Goal: Information Seeking & Learning: Learn about a topic

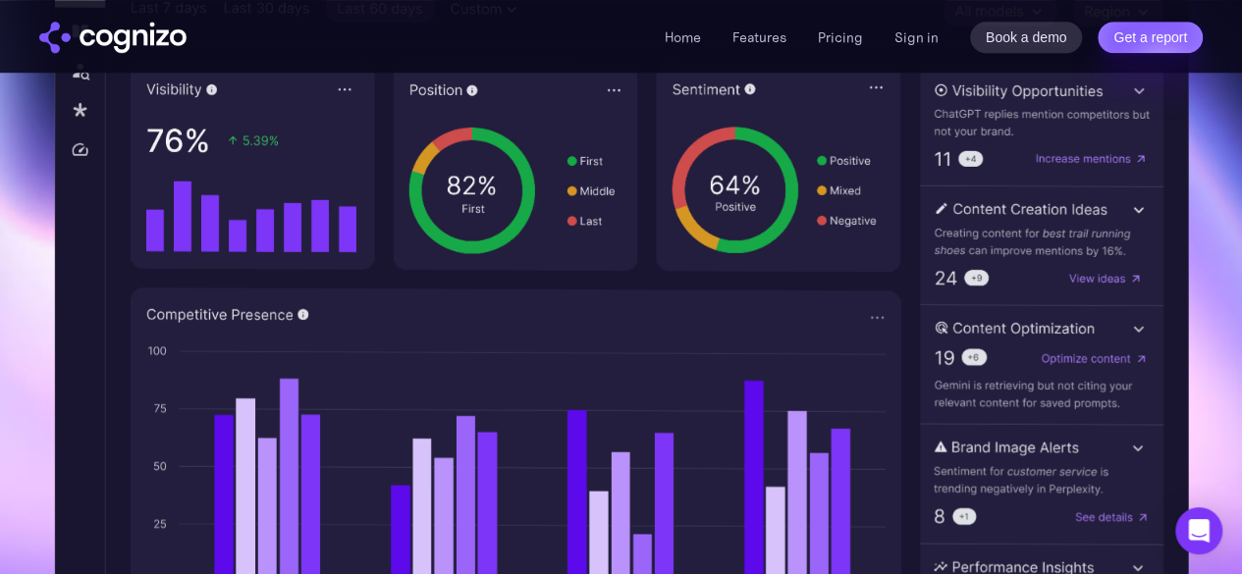
scroll to position [969, 0]
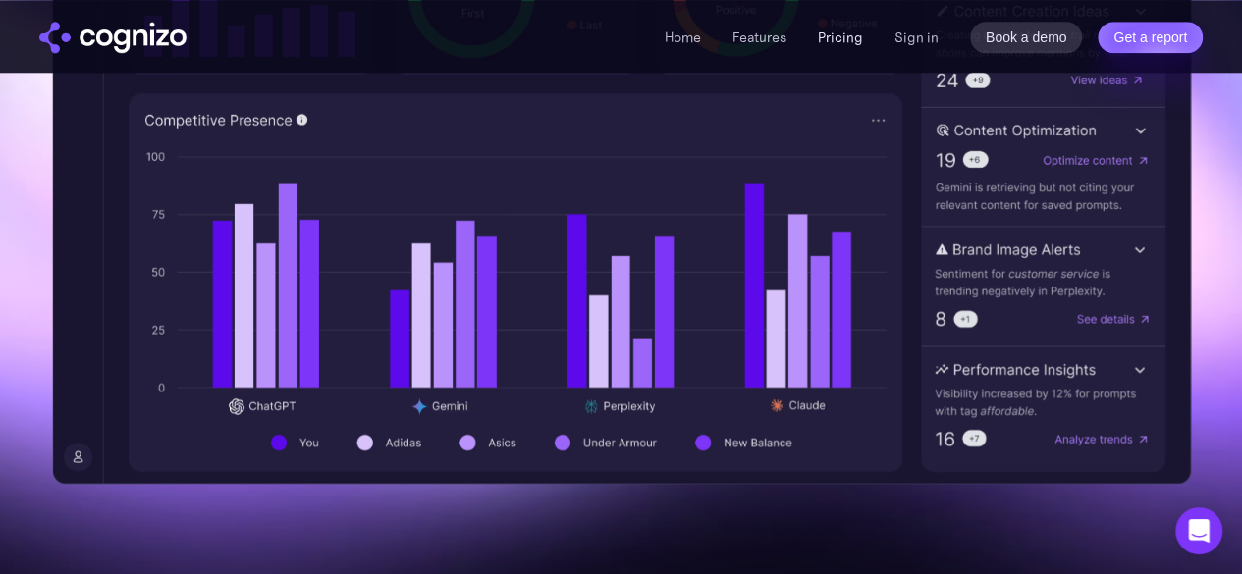
click at [829, 32] on link "Pricing" at bounding box center [840, 37] width 45 height 18
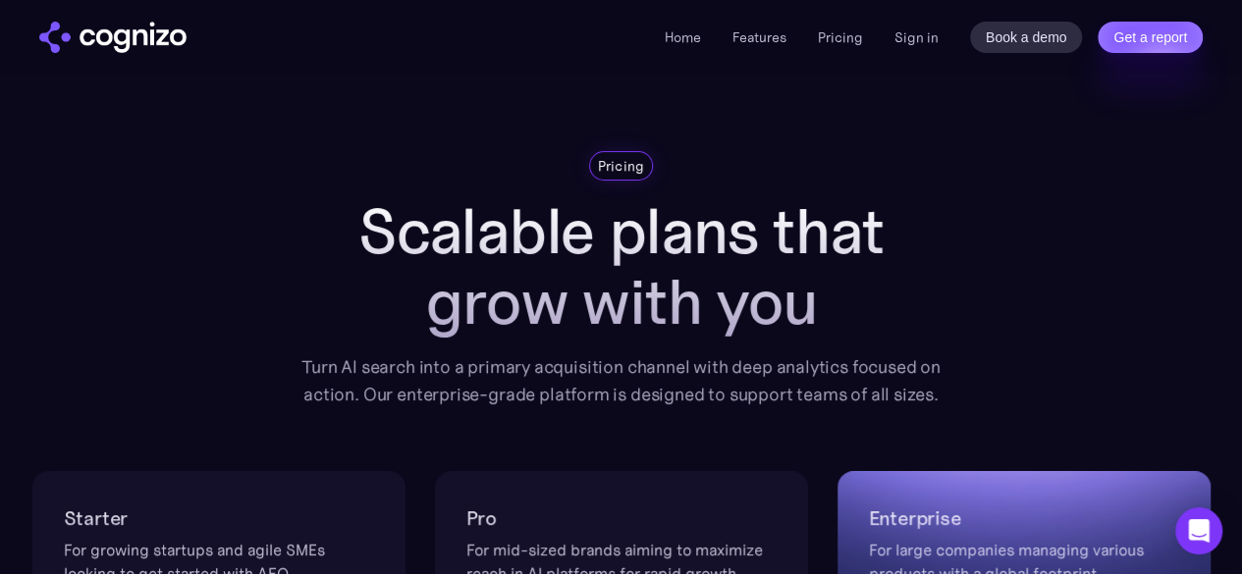
click at [146, 46] on img "home" at bounding box center [112, 37] width 147 height 31
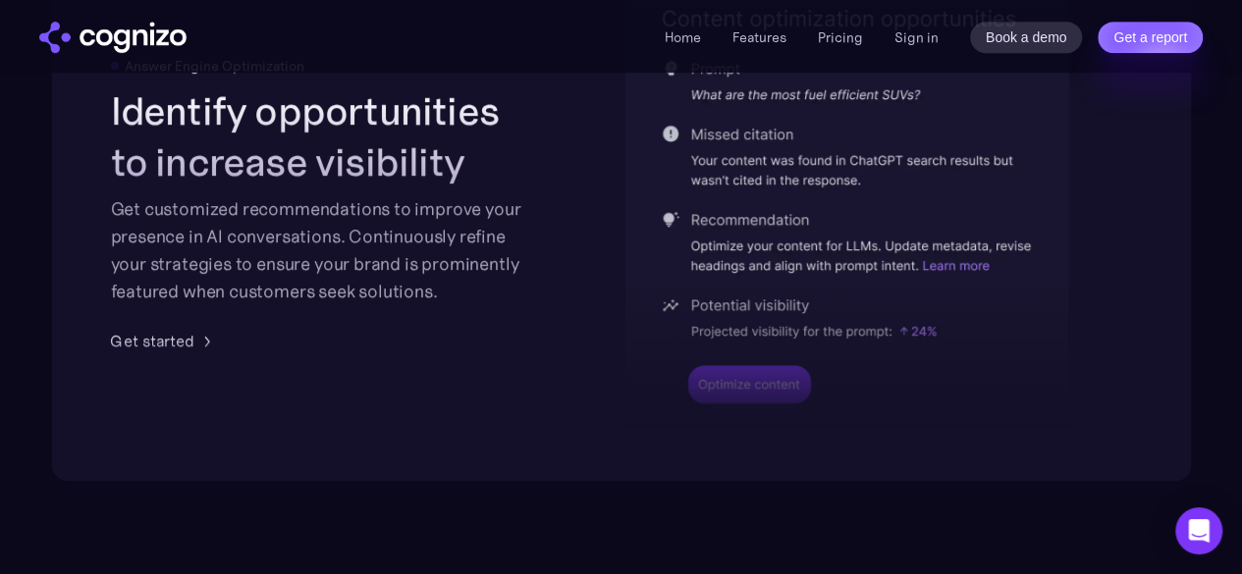
scroll to position [4265, 0]
